Goal: Task Accomplishment & Management: Manage account settings

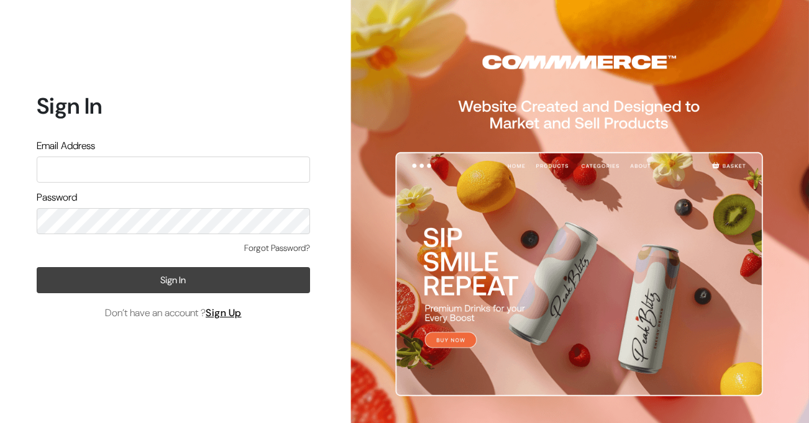
type input "jenixjain@gmail.com"
click at [194, 286] on button "Sign In" at bounding box center [173, 280] width 273 height 26
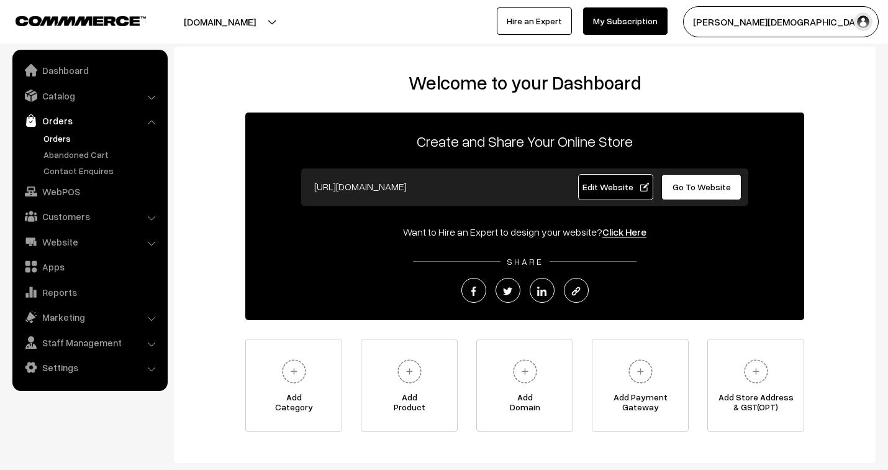
click at [52, 137] on link "Orders" at bounding box center [101, 138] width 123 height 13
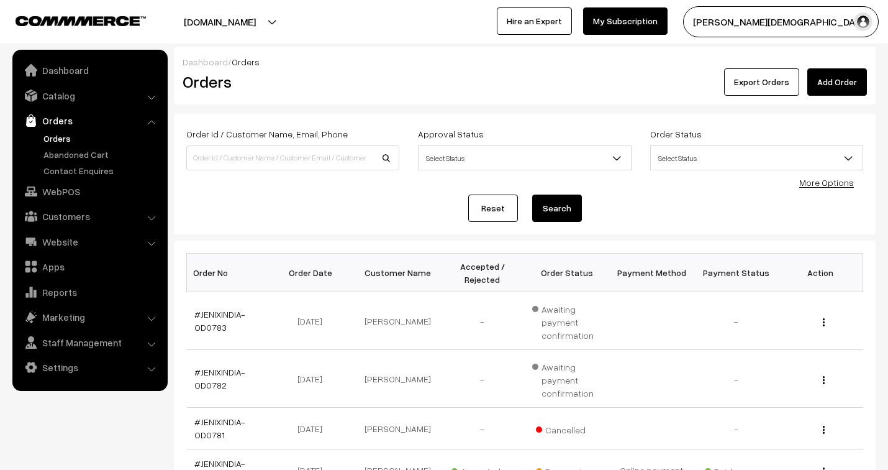
scroll to position [138, 0]
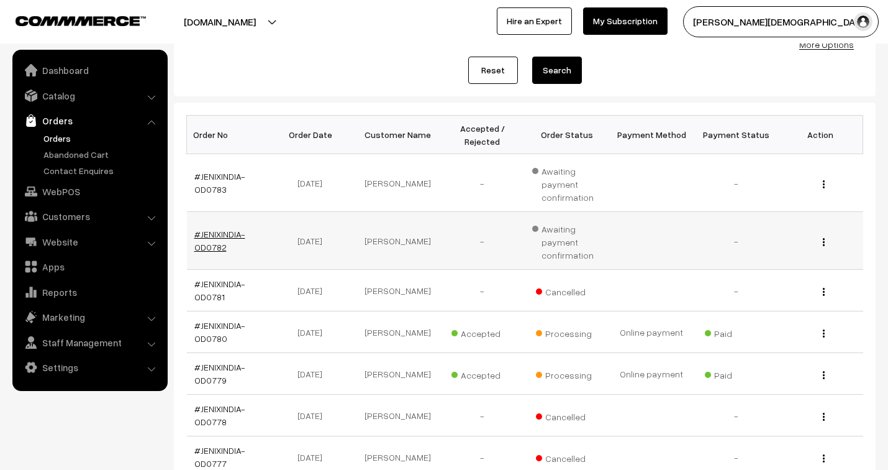
click at [218, 231] on link "#JENIXINDIA-OD0782" at bounding box center [219, 241] width 51 height 24
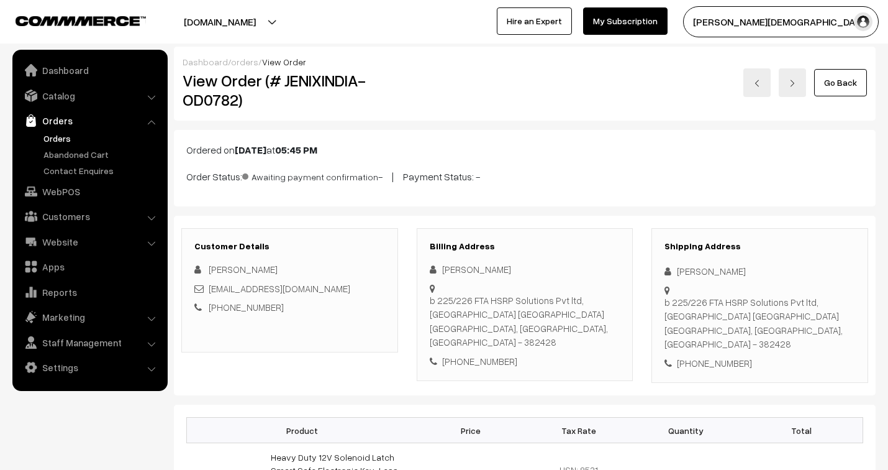
click at [234, 63] on link "orders" at bounding box center [244, 62] width 27 height 11
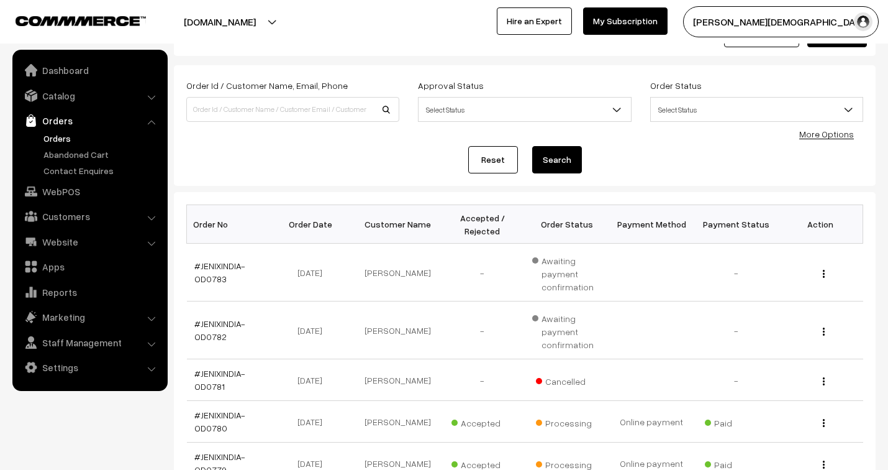
scroll to position [69, 0]
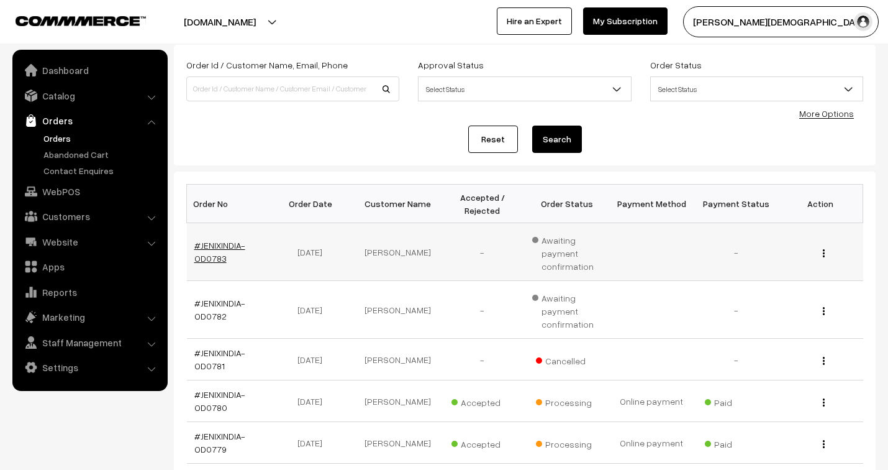
click at [228, 243] on link "#JENIXINDIA-OD0783" at bounding box center [219, 252] width 51 height 24
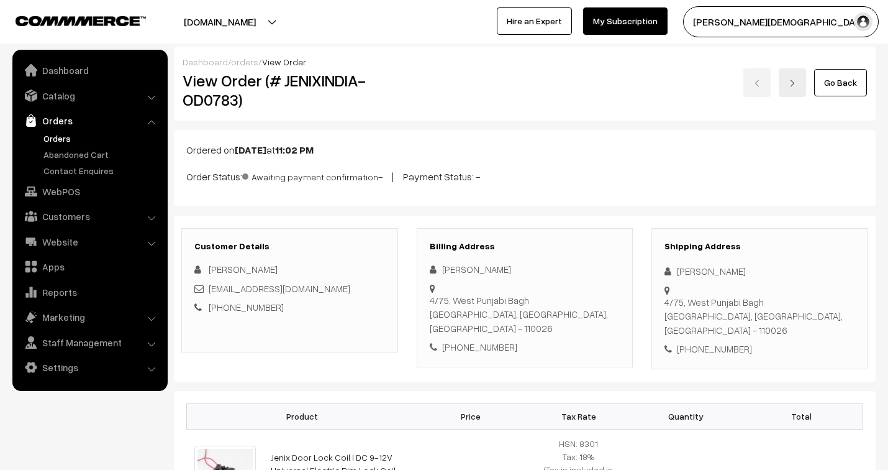
click at [241, 62] on link "orders" at bounding box center [244, 62] width 27 height 11
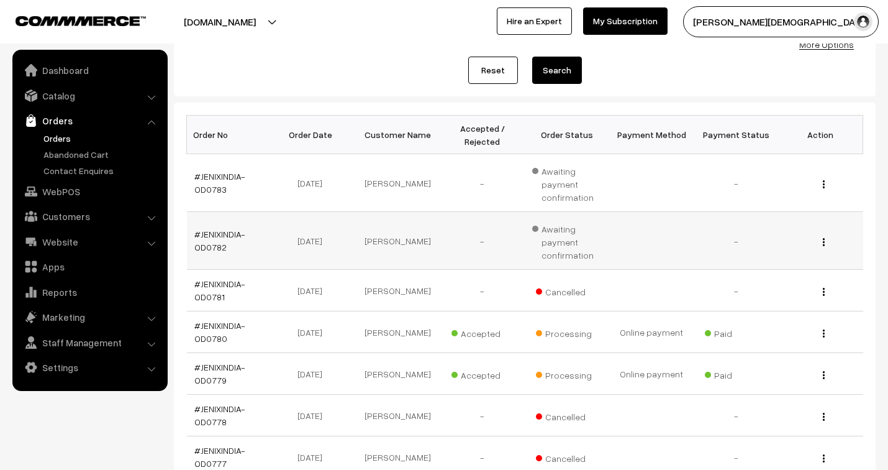
scroll to position [207, 0]
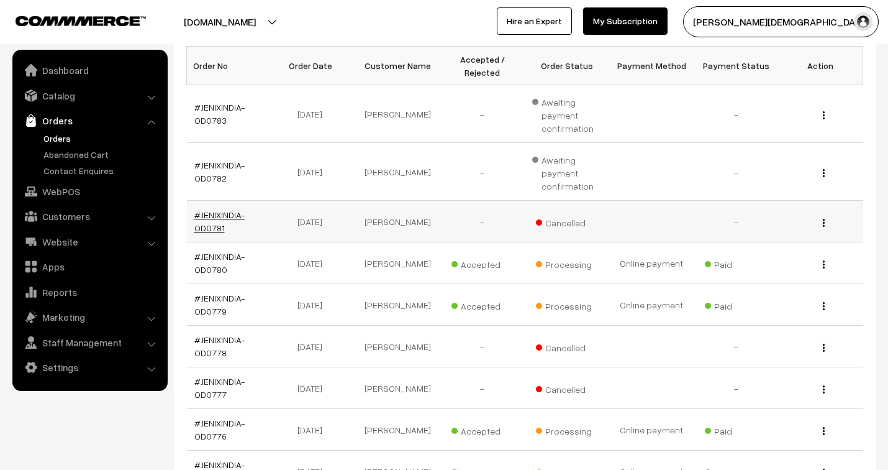
click at [218, 210] on link "#JENIXINDIA-OD0781" at bounding box center [219, 221] width 51 height 24
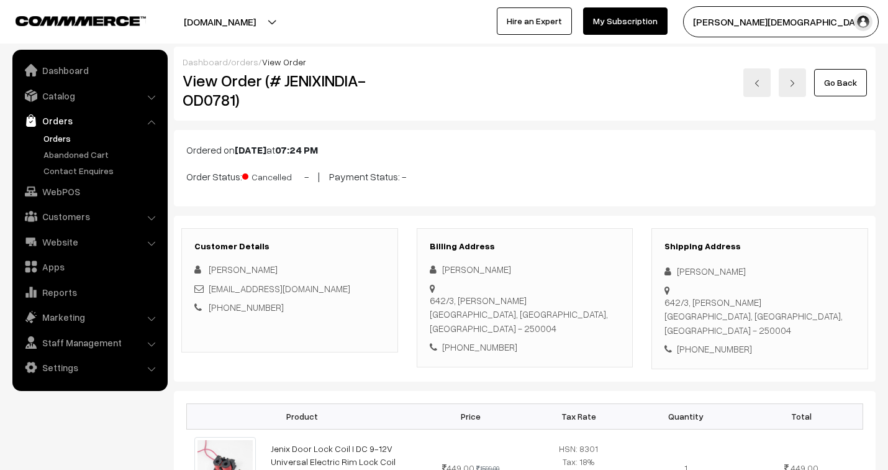
click at [238, 64] on link "orders" at bounding box center [244, 62] width 27 height 11
